Goal: Entertainment & Leisure: Consume media (video, audio)

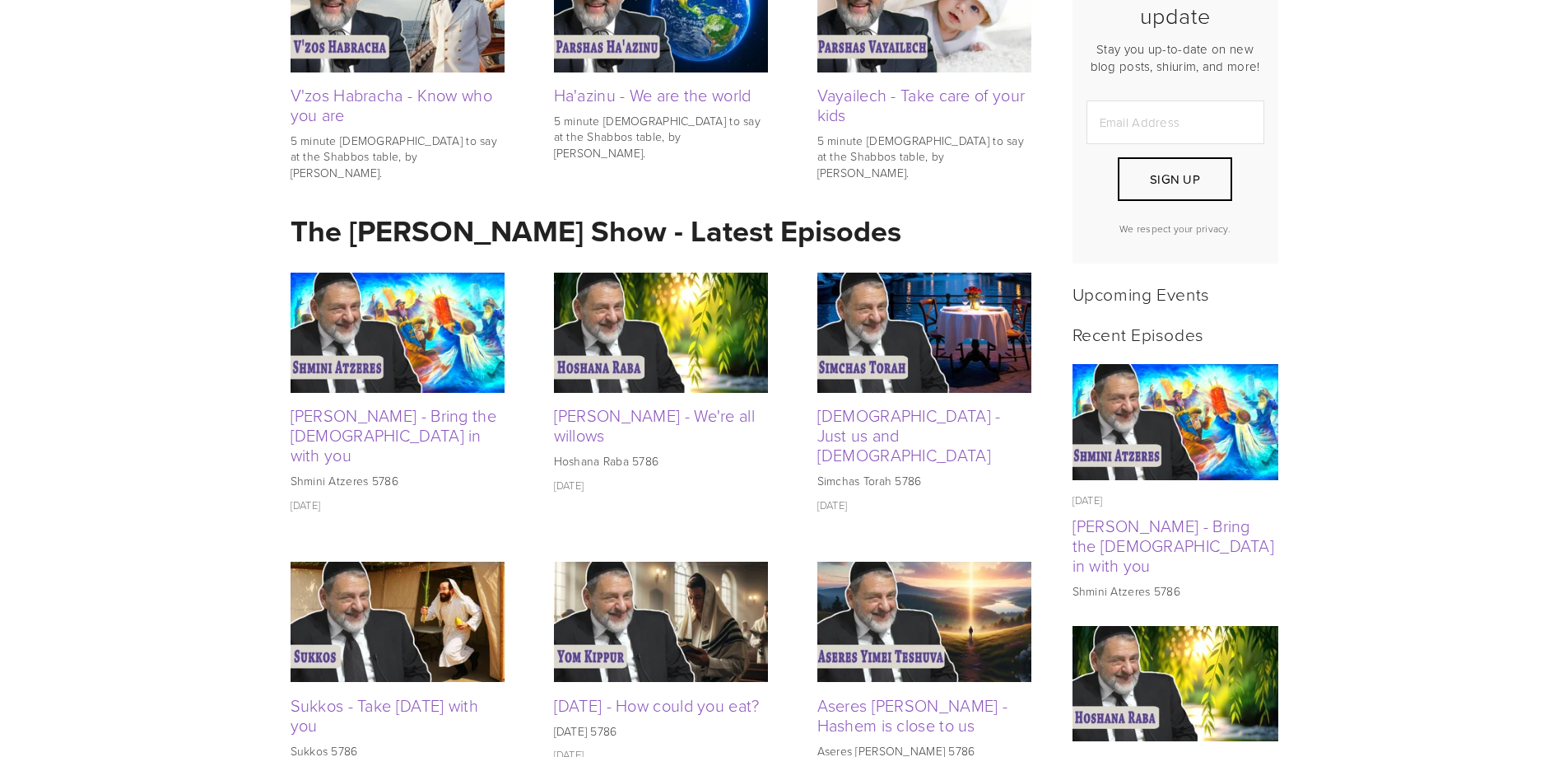
scroll to position [494, 0]
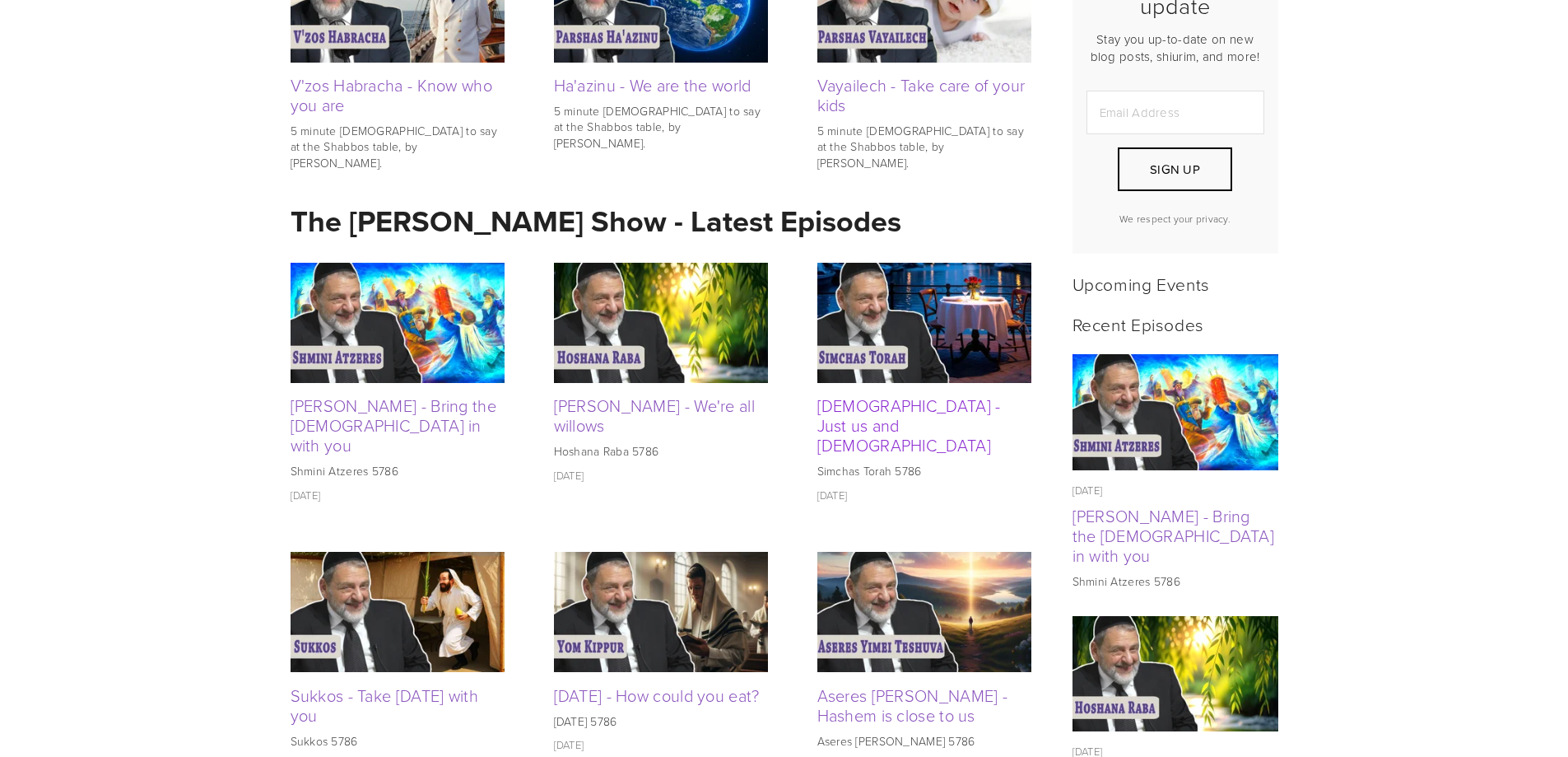
click at [877, 410] on link "[DEMOGRAPHIC_DATA] - Just us and [DEMOGRAPHIC_DATA]" at bounding box center [909, 425] width 183 height 63
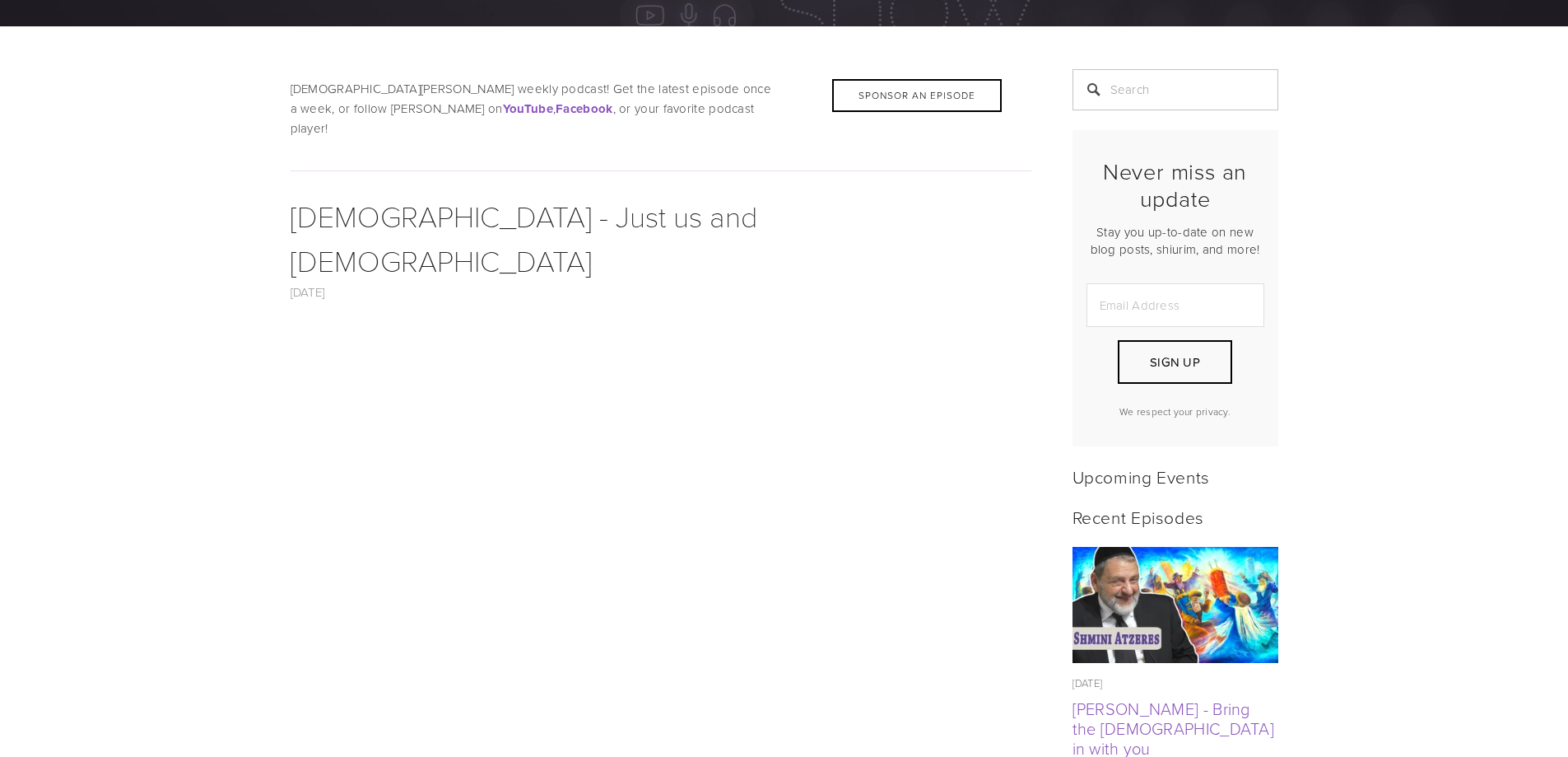
scroll to position [329, 0]
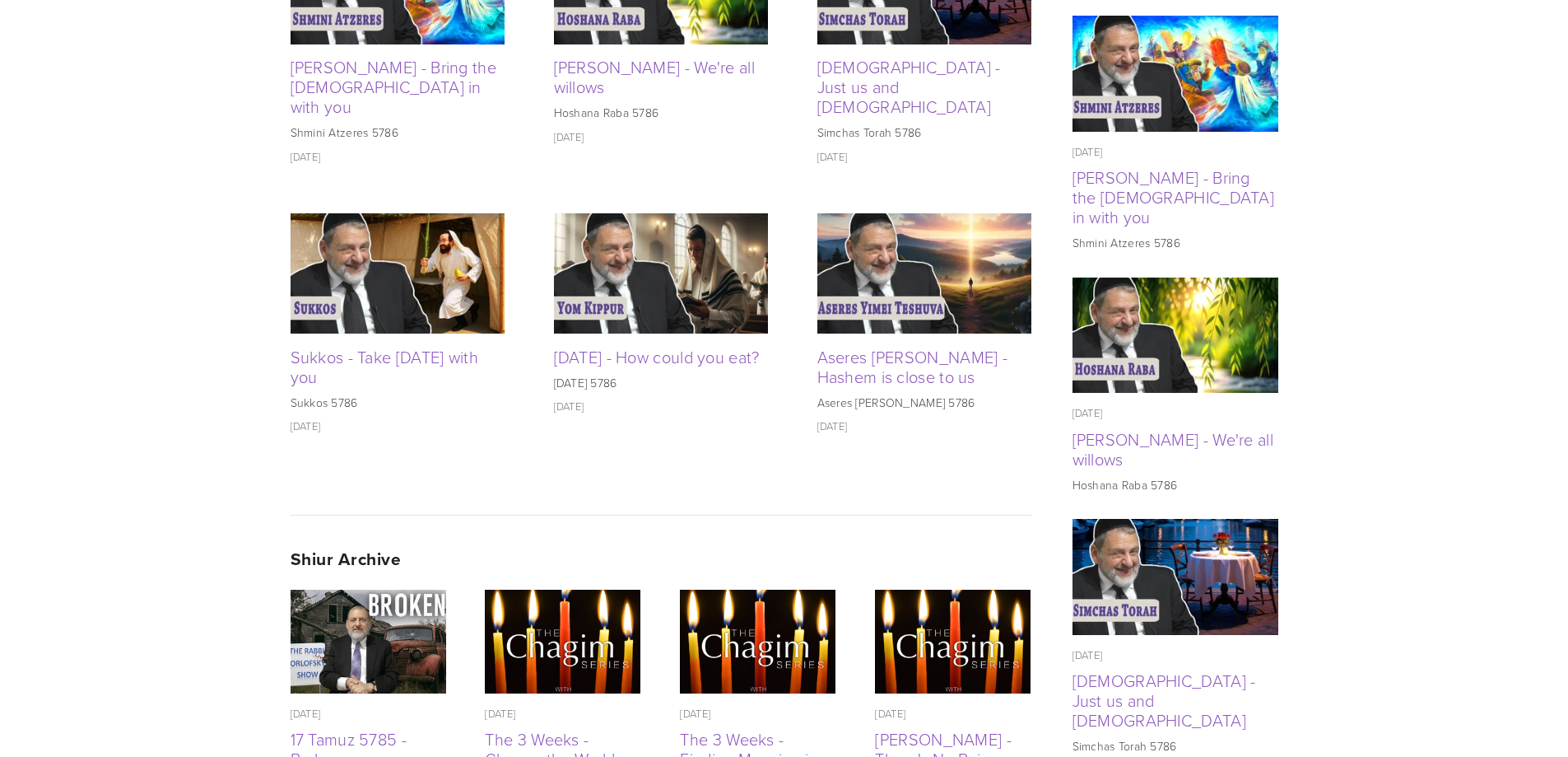
scroll to position [765, 0]
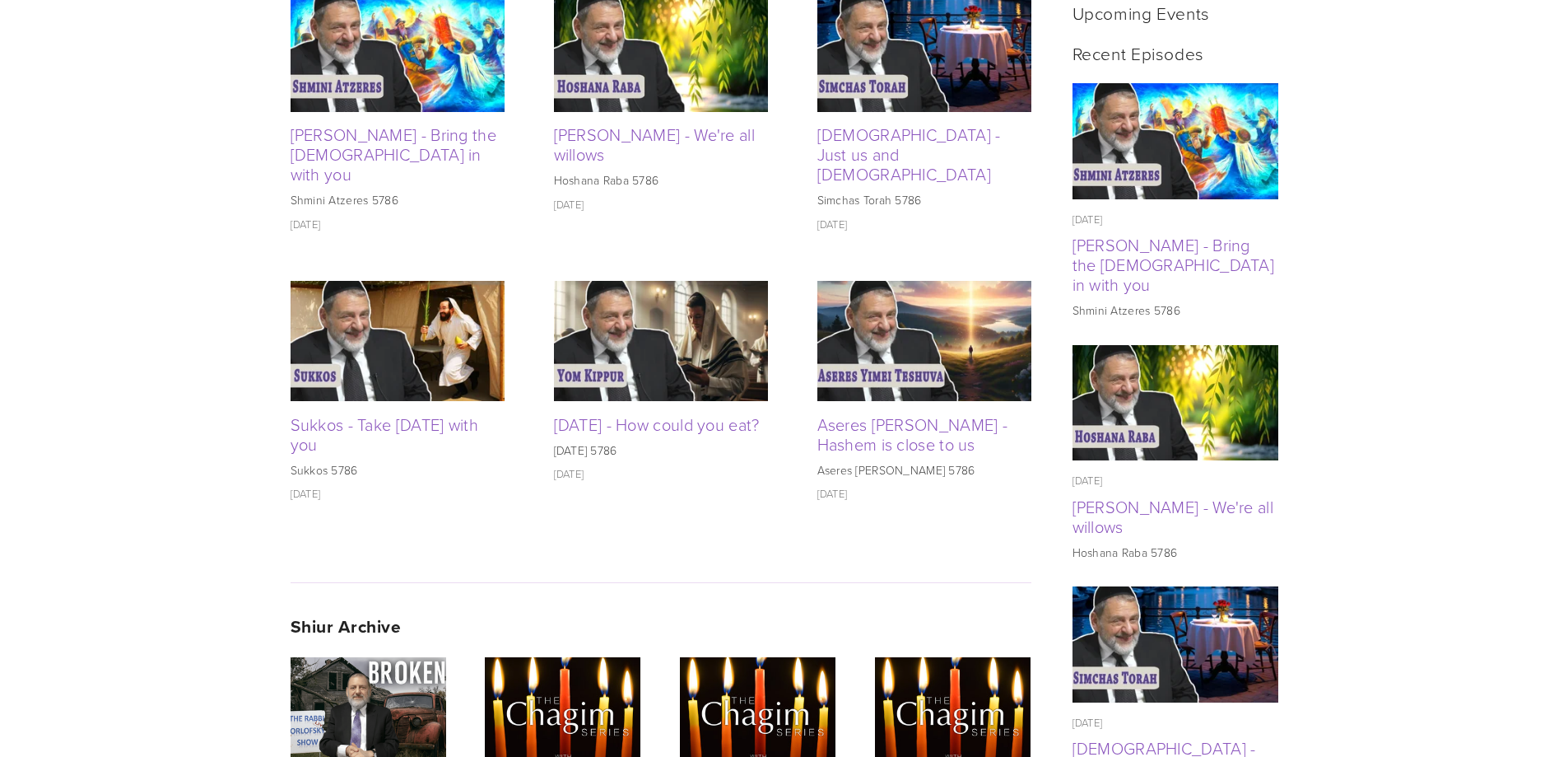
click at [613, 147] on div "[PERSON_NAME] - We're all willows" at bounding box center [661, 143] width 214 height 39
click at [611, 137] on link "[PERSON_NAME] - We're all willows" at bounding box center [655, 144] width 202 height 43
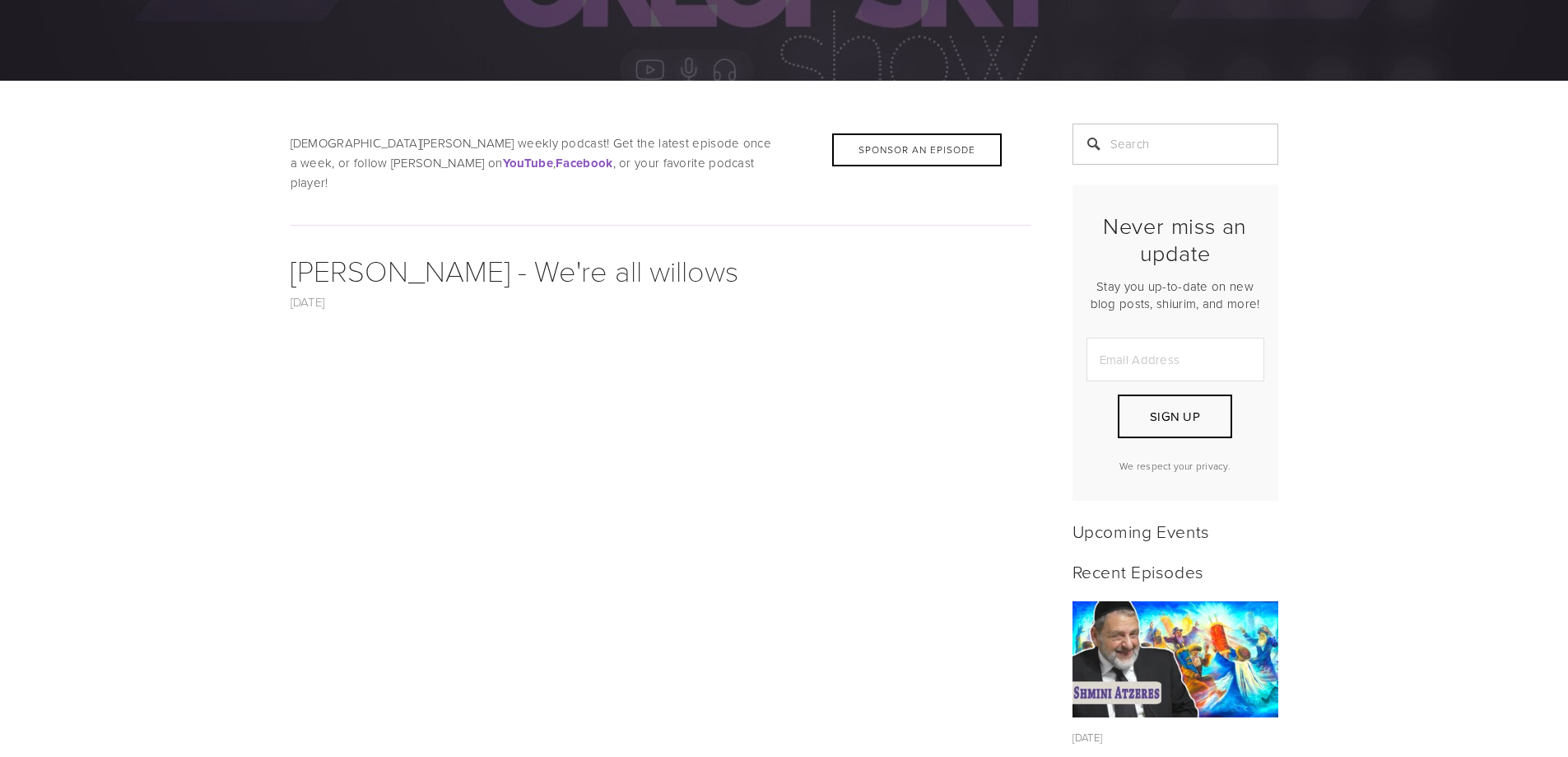
scroll to position [329, 0]
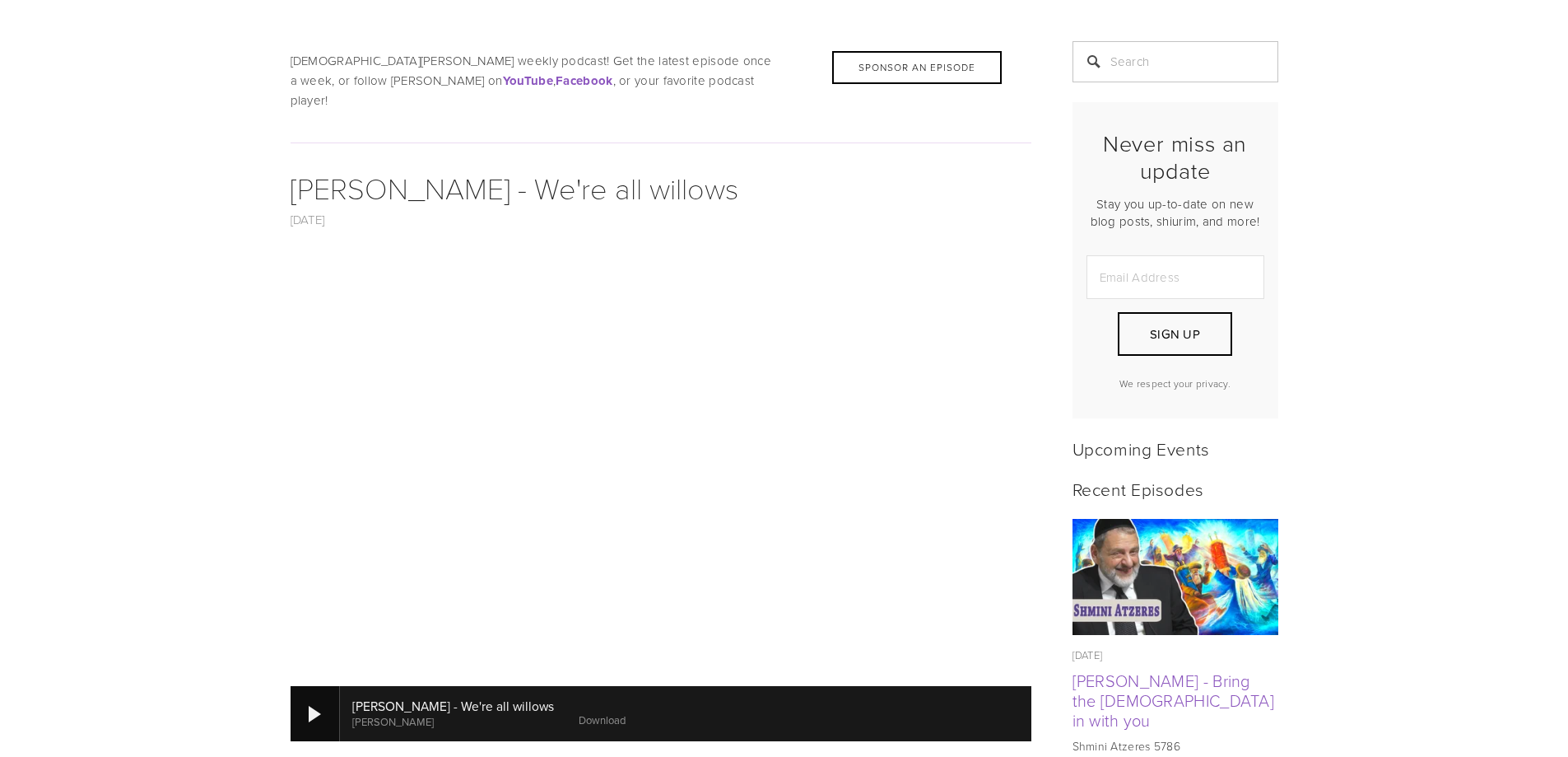
click at [309, 705] on div at bounding box center [315, 713] width 12 height 17
click at [311, 705] on div at bounding box center [315, 713] width 12 height 17
click at [310, 705] on div at bounding box center [315, 713] width 12 height 17
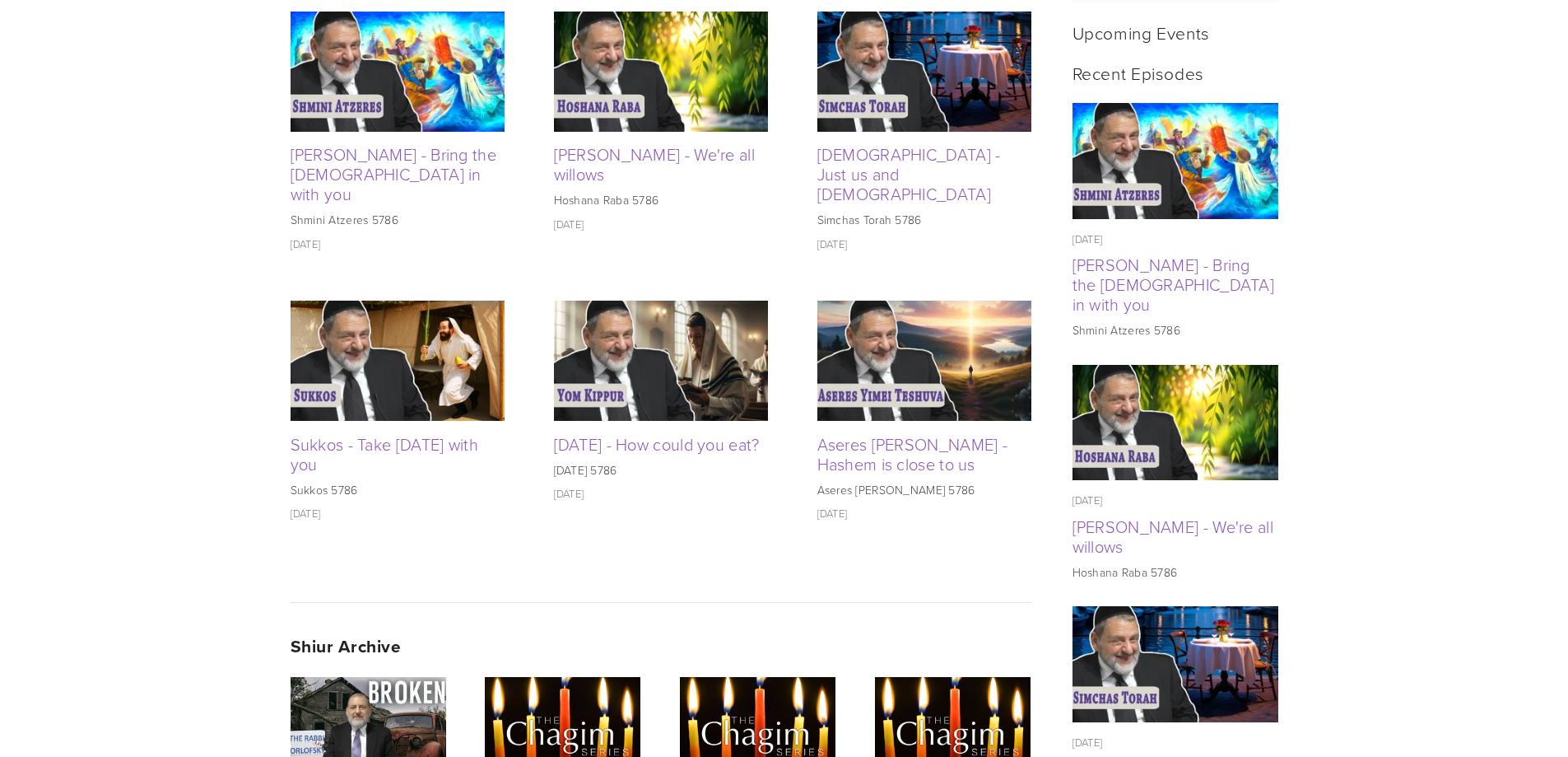
scroll to position [721, 0]
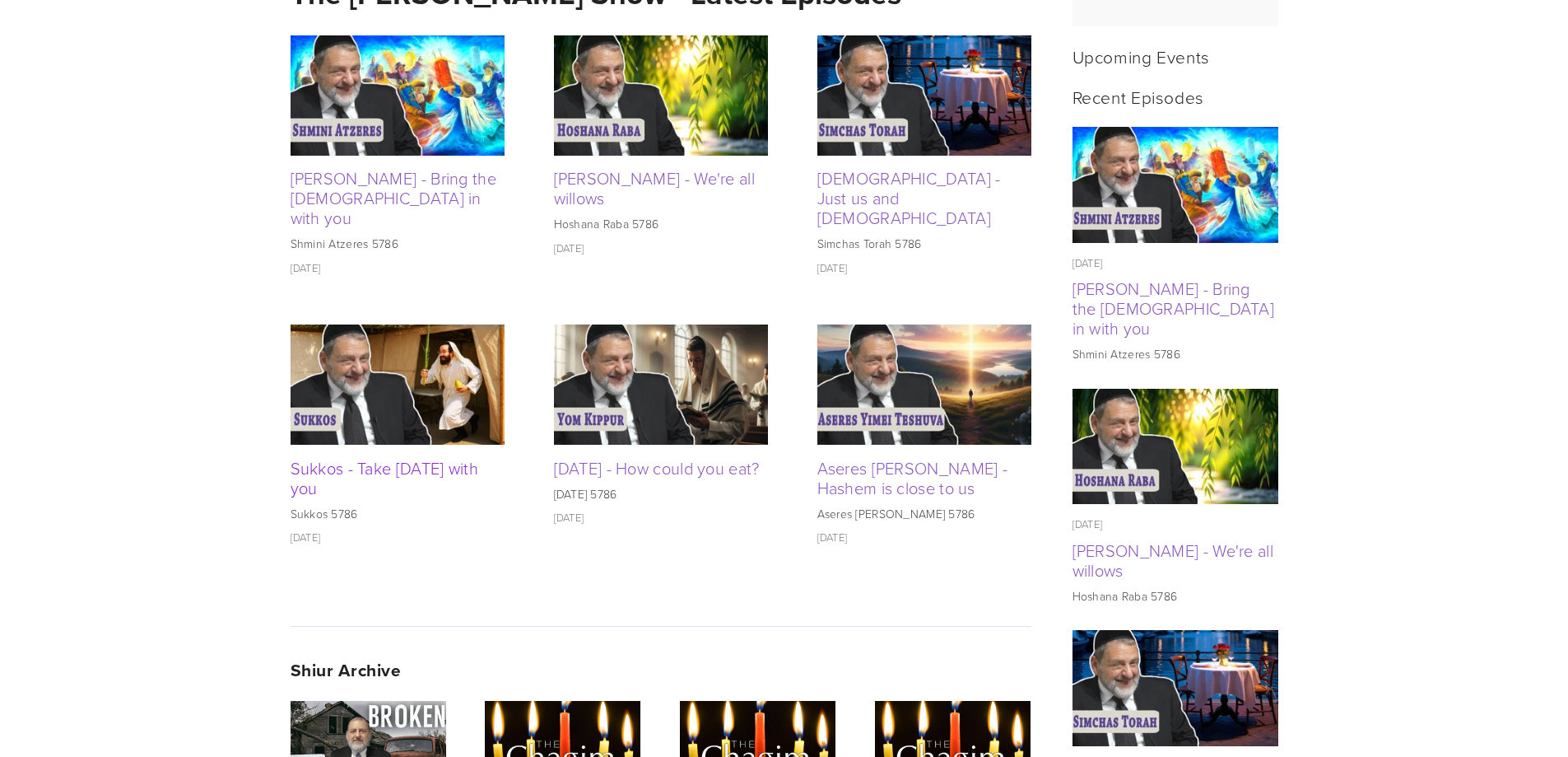
click at [342, 456] on link "Sukkos - Take [DATE] with you" at bounding box center [385, 477] width 189 height 43
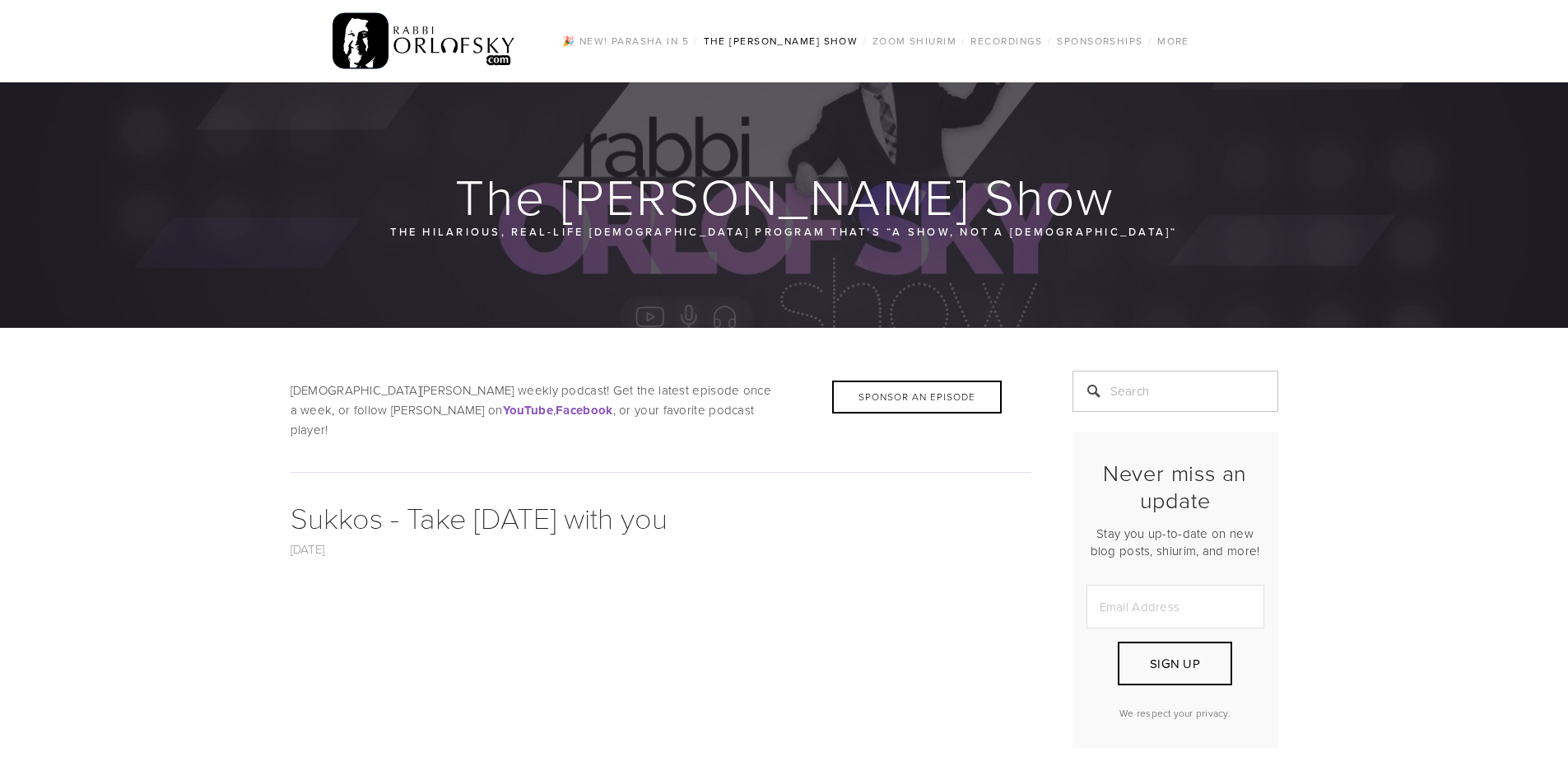
scroll to position [329, 0]
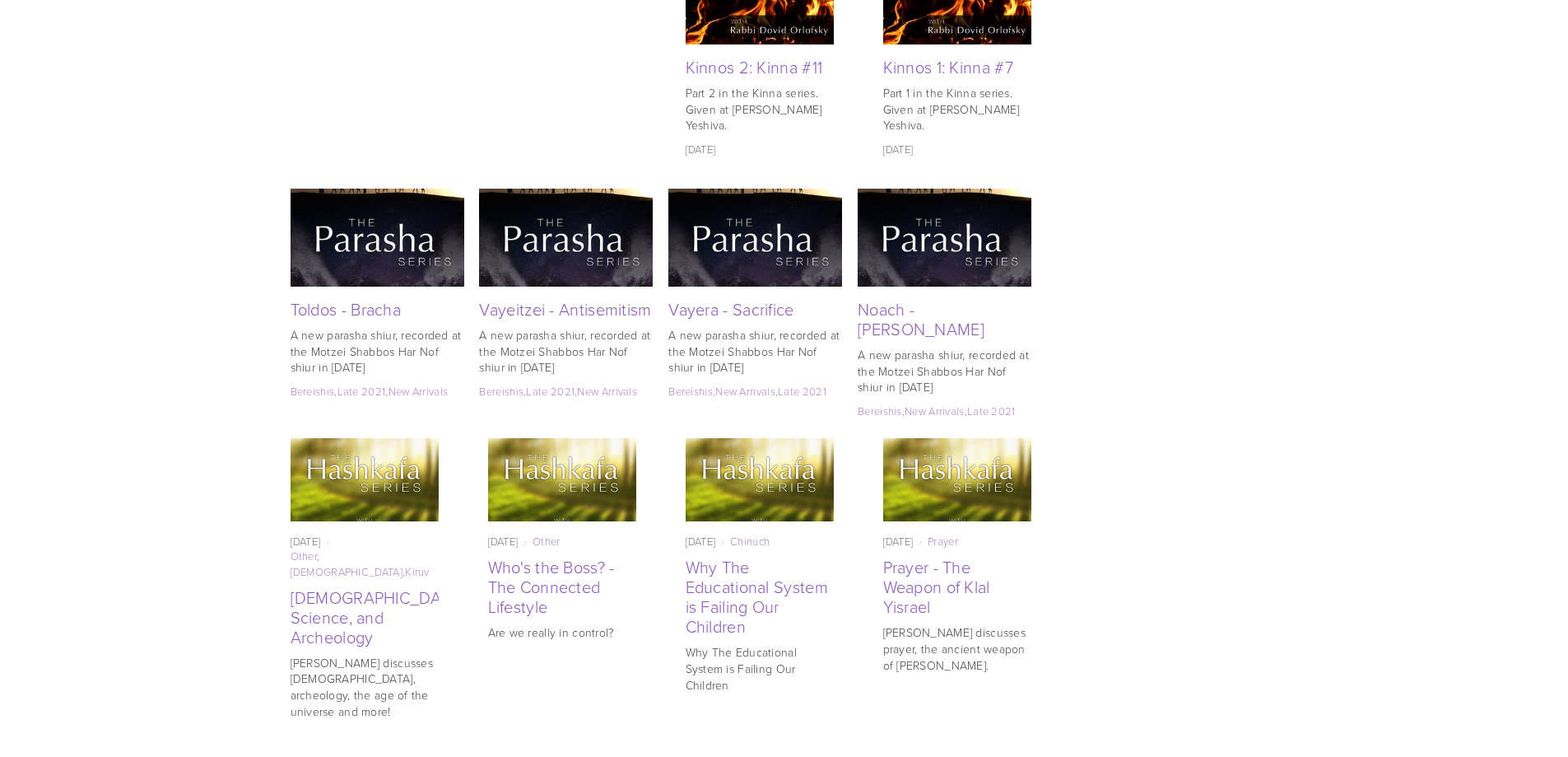
scroll to position [2822, 0]
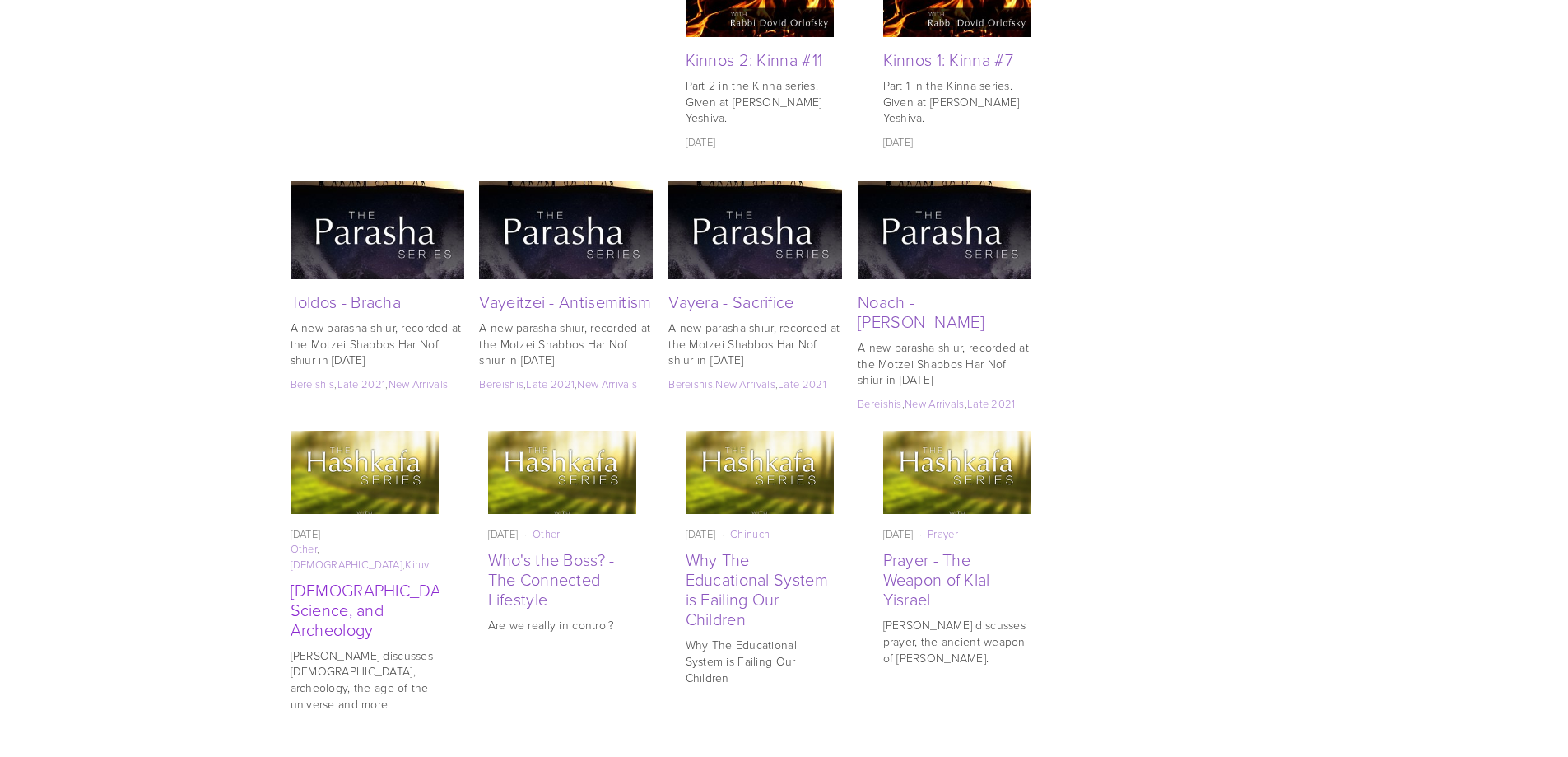
click at [359, 578] on link "[DEMOGRAPHIC_DATA], Science, and Archeology" at bounding box center [380, 609] width 178 height 63
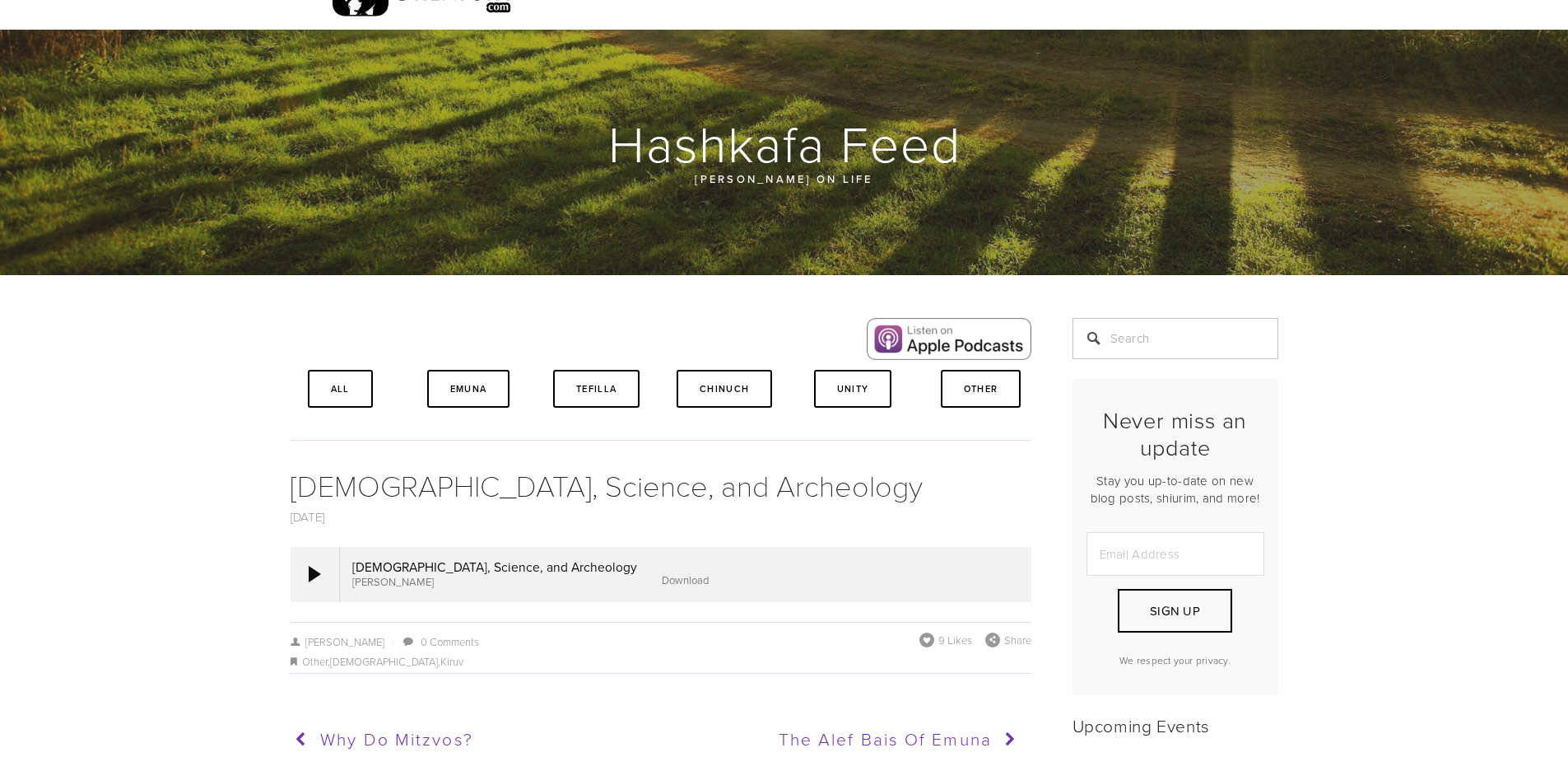
scroll to position [82, 0]
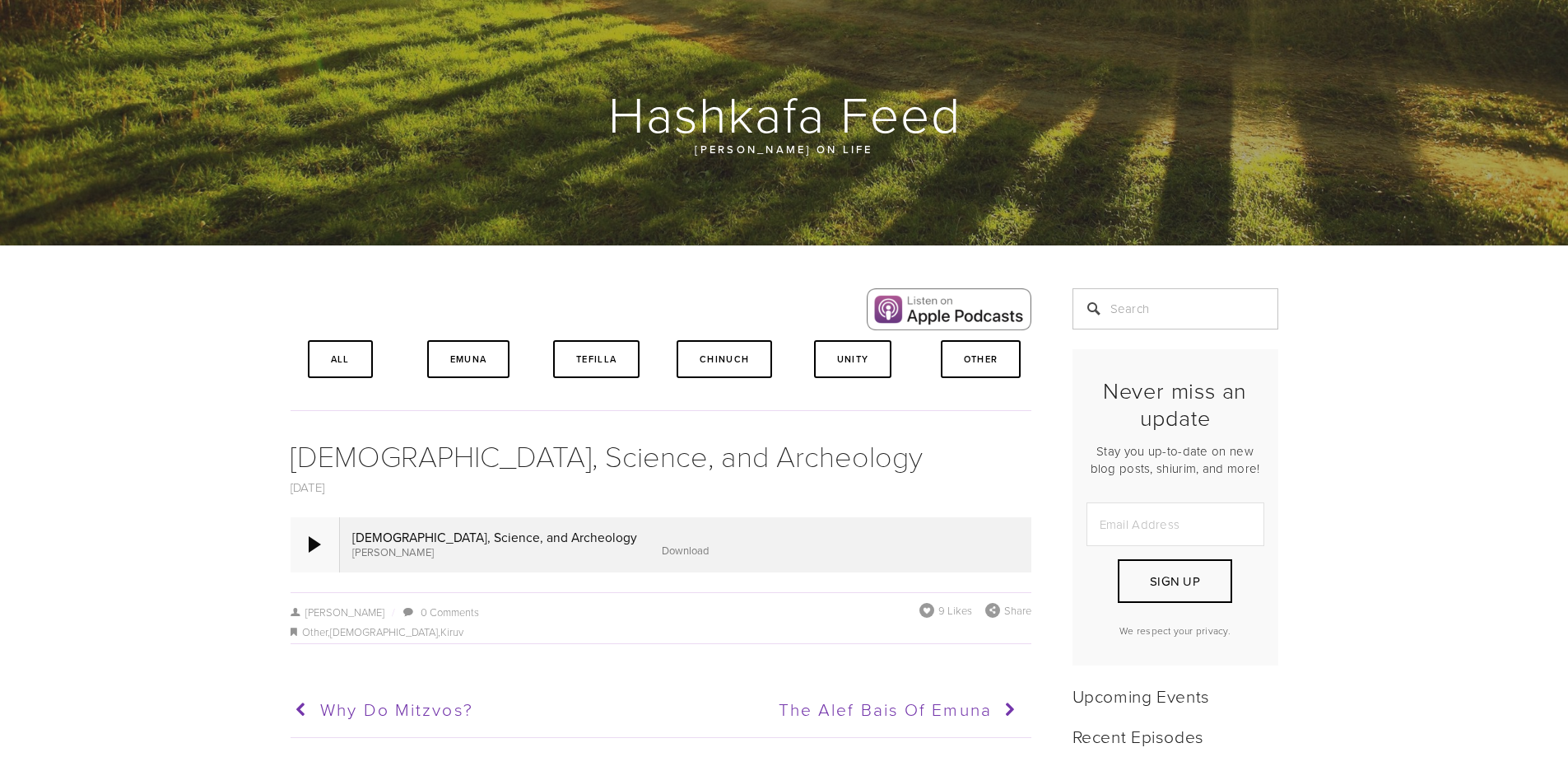
click at [309, 541] on div at bounding box center [315, 544] width 12 height 17
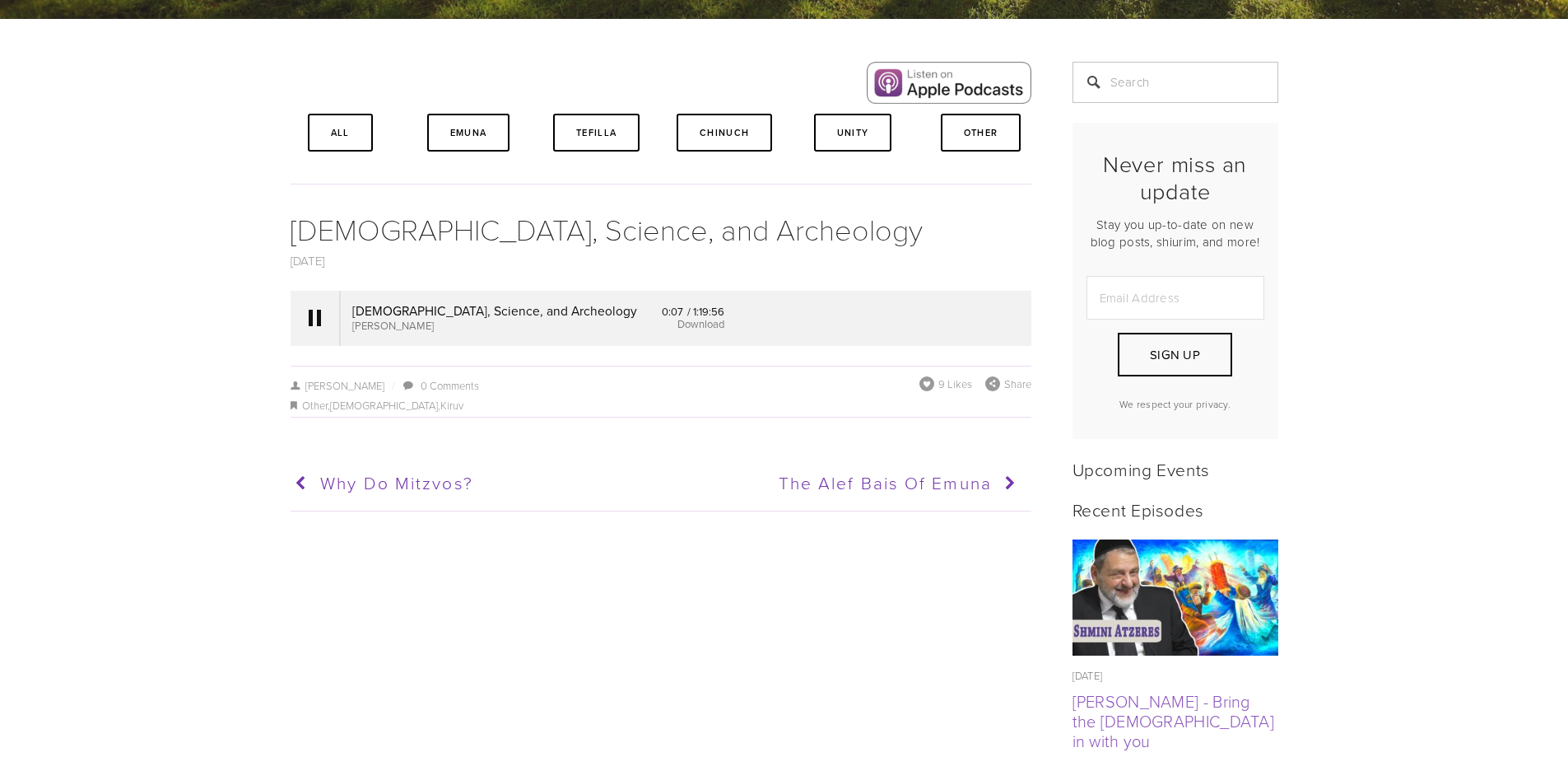
scroll to position [329, 0]
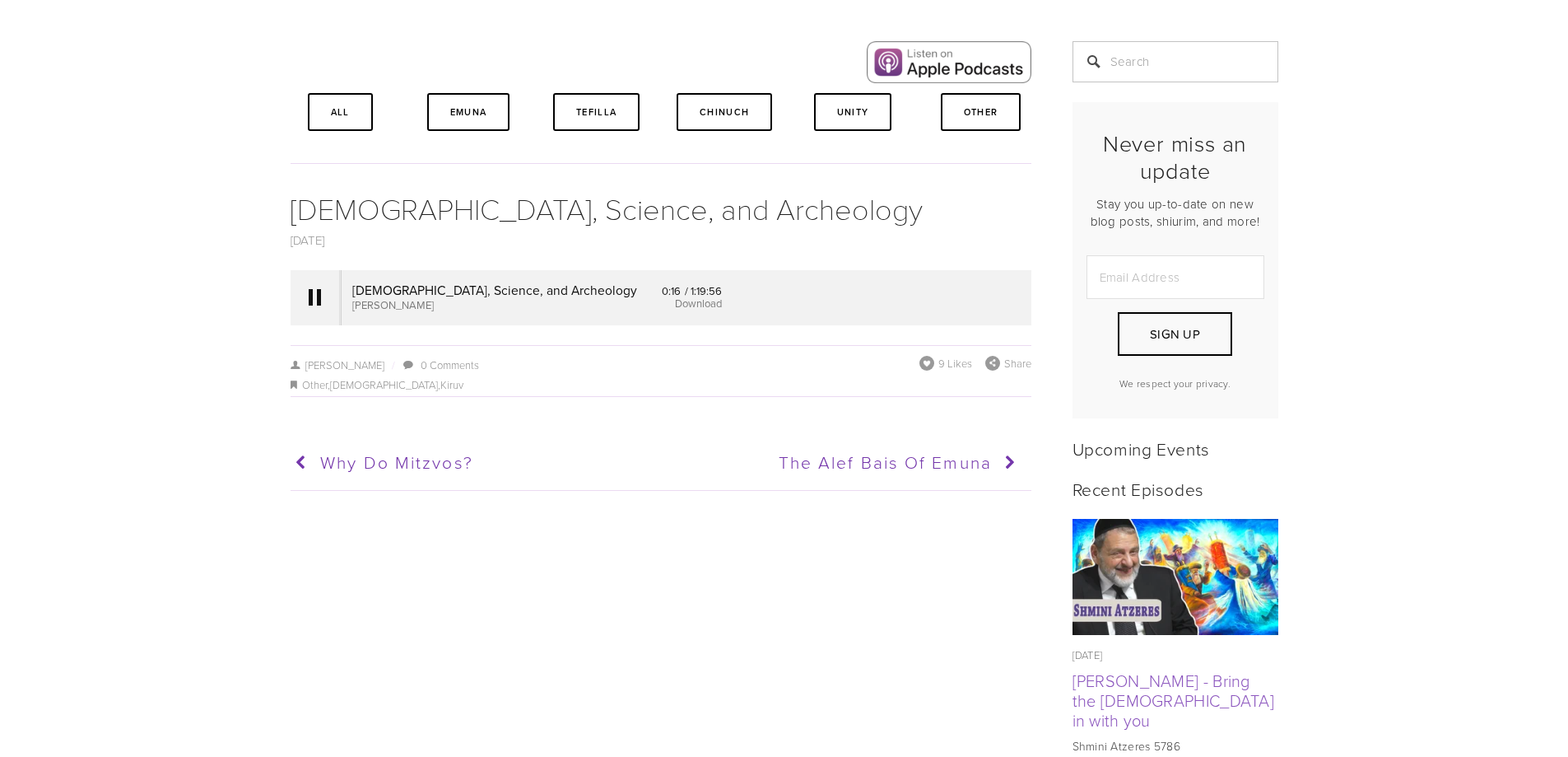
click at [675, 300] on link "Download" at bounding box center [698, 303] width 47 height 15
